Goal: Browse casually

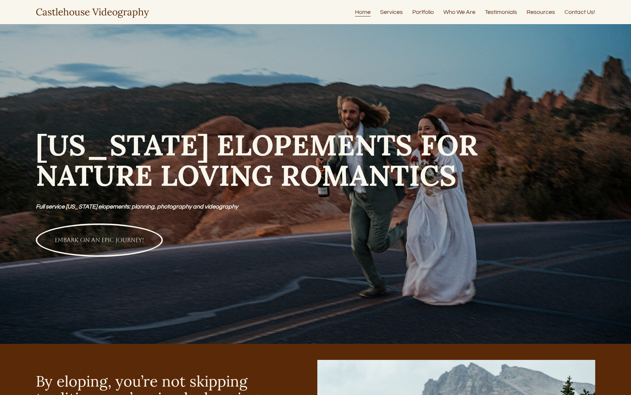
click at [422, 14] on link "Portfolio" at bounding box center [424, 12] width 22 height 10
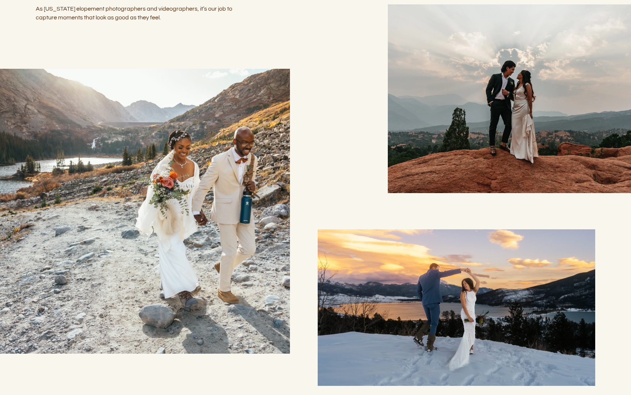
click at [246, 177] on div at bounding box center [145, 211] width 290 height 285
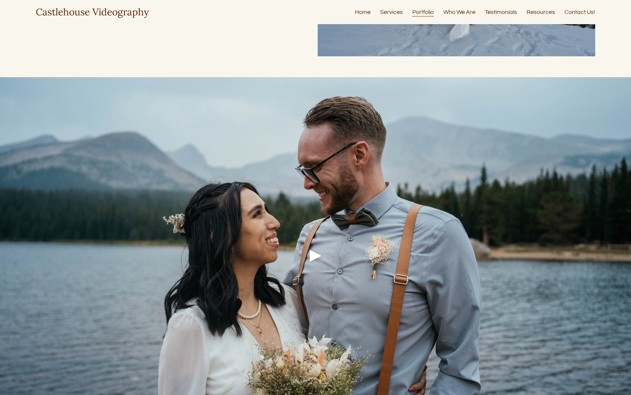
scroll to position [710, 0]
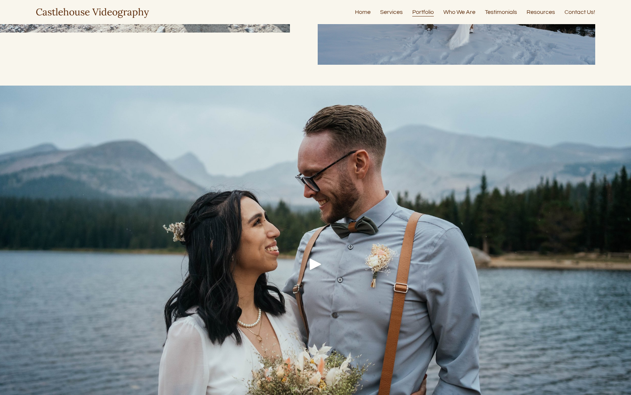
click at [314, 266] on div "Play" at bounding box center [316, 264] width 18 height 18
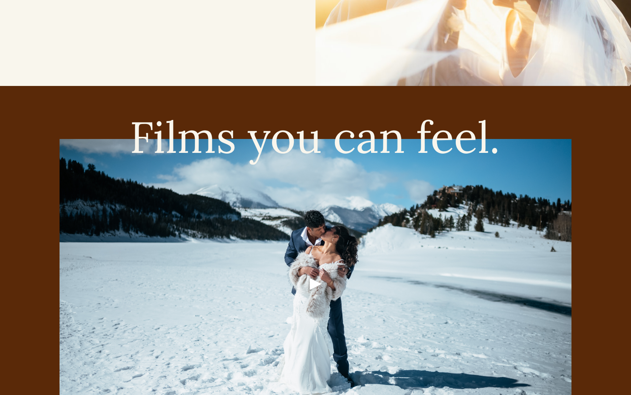
scroll to position [1643, 0]
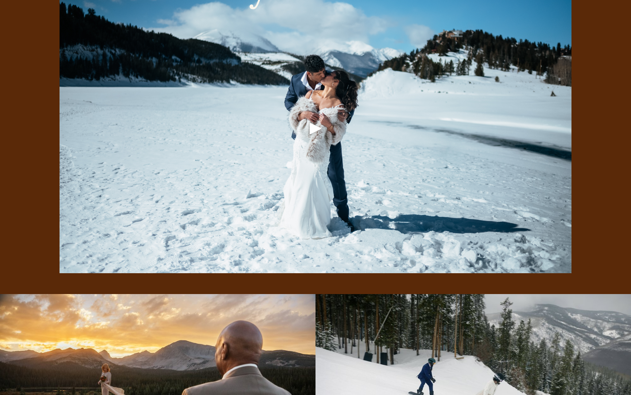
click at [323, 126] on div "Play" at bounding box center [316, 128] width 18 height 18
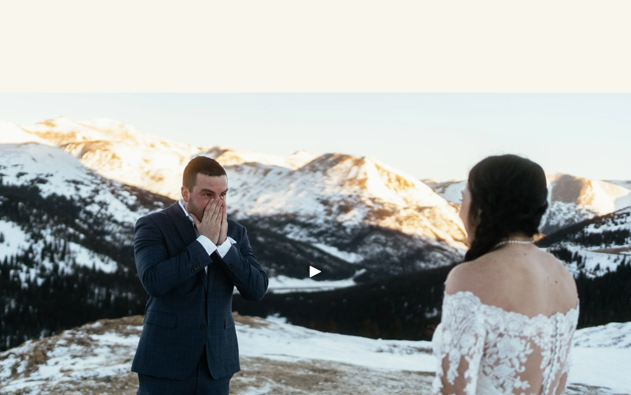
scroll to position [2636, 0]
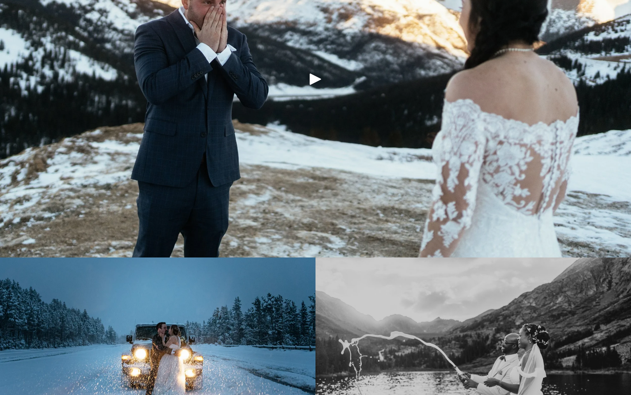
click at [321, 69] on div at bounding box center [315, 78] width 631 height 357
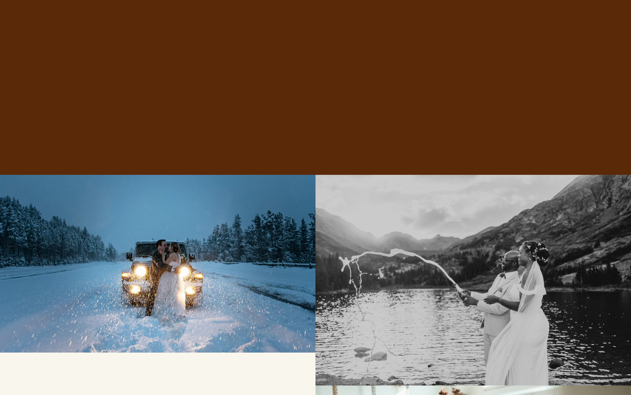
scroll to position [2730, 0]
